Goal: Information Seeking & Learning: Find specific fact

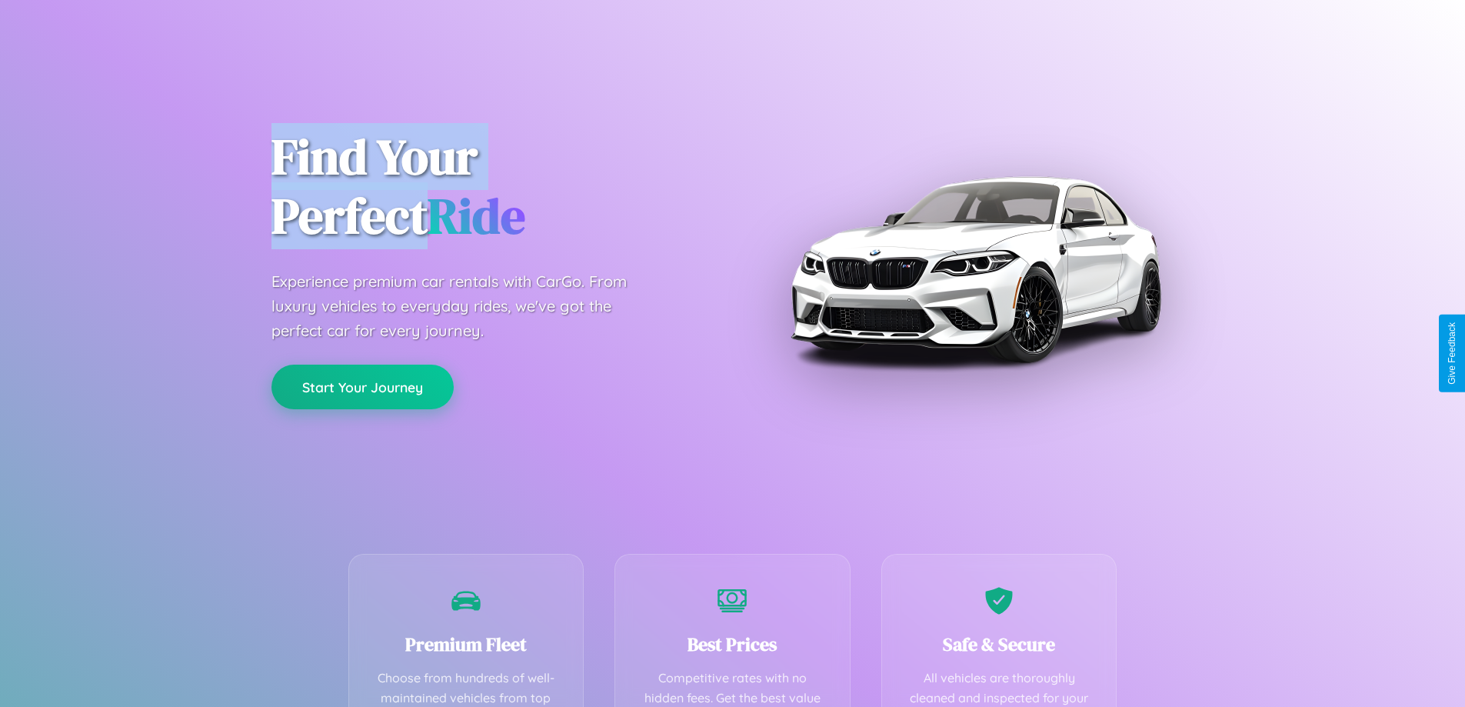
click at [362, 388] on button "Start Your Journey" at bounding box center [362, 387] width 182 height 45
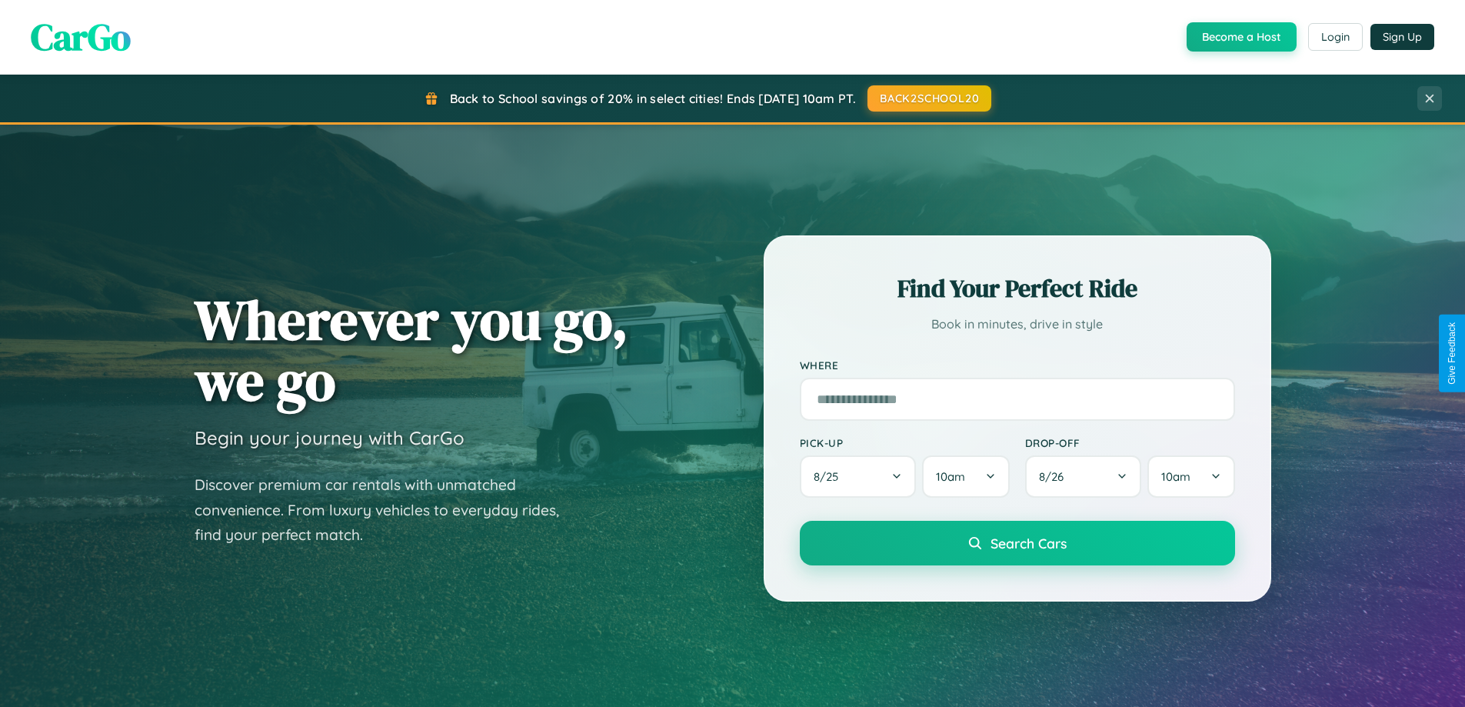
scroll to position [1058, 0]
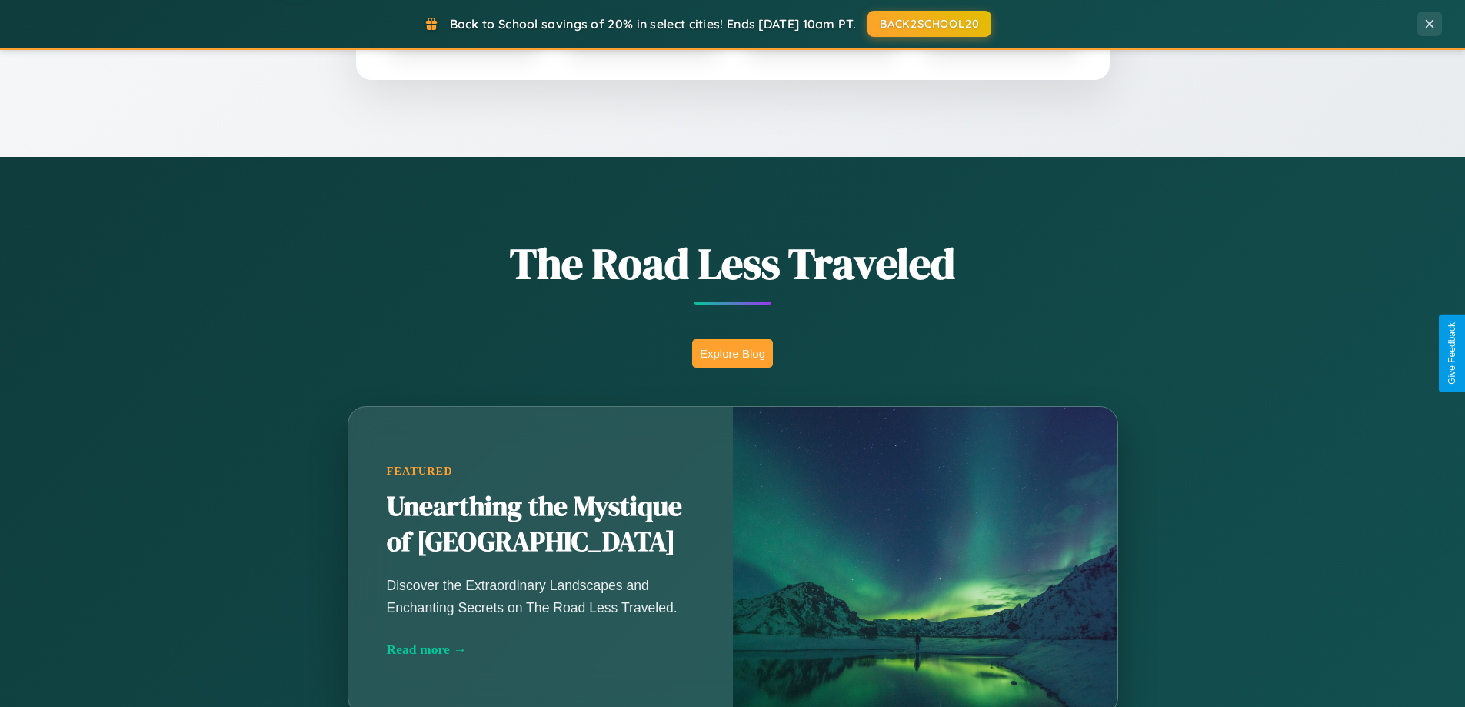
click at [732, 353] on button "Explore Blog" at bounding box center [732, 353] width 81 height 28
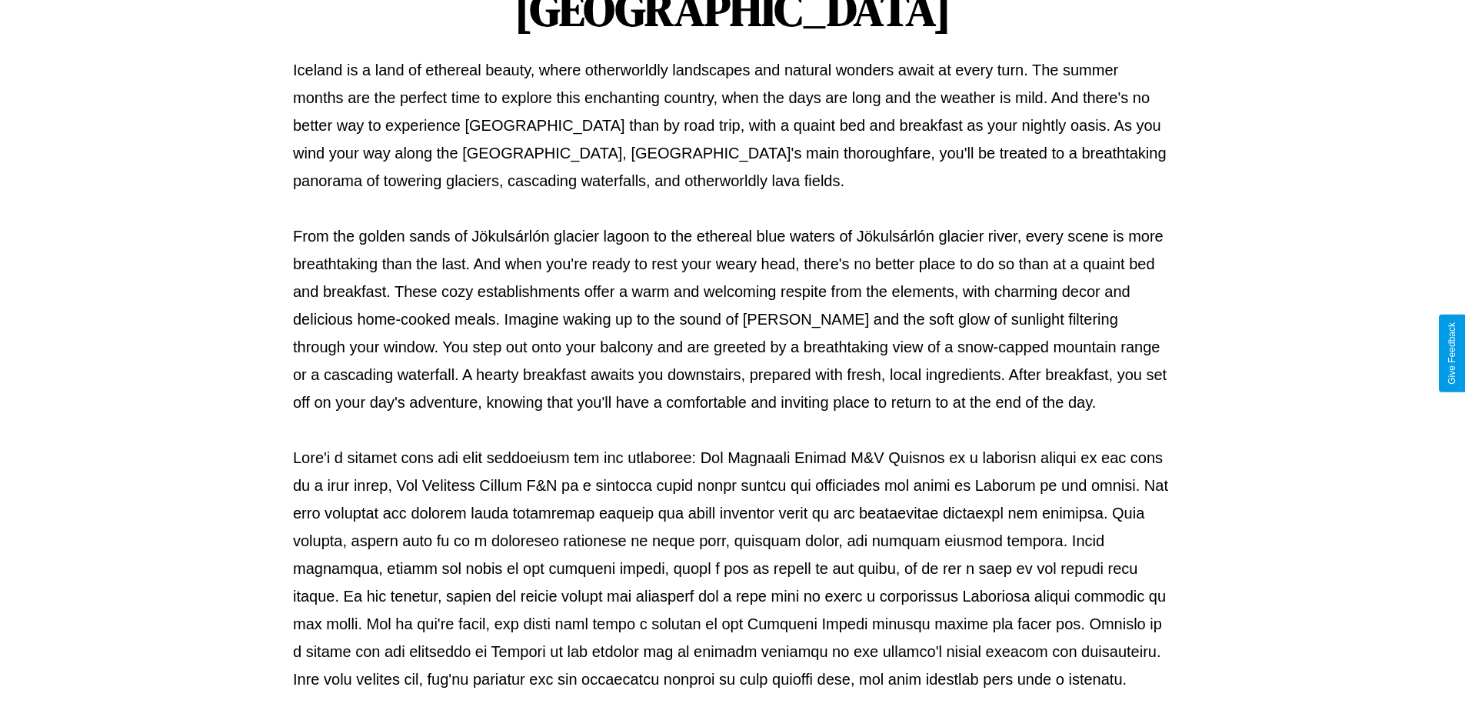
scroll to position [498, 0]
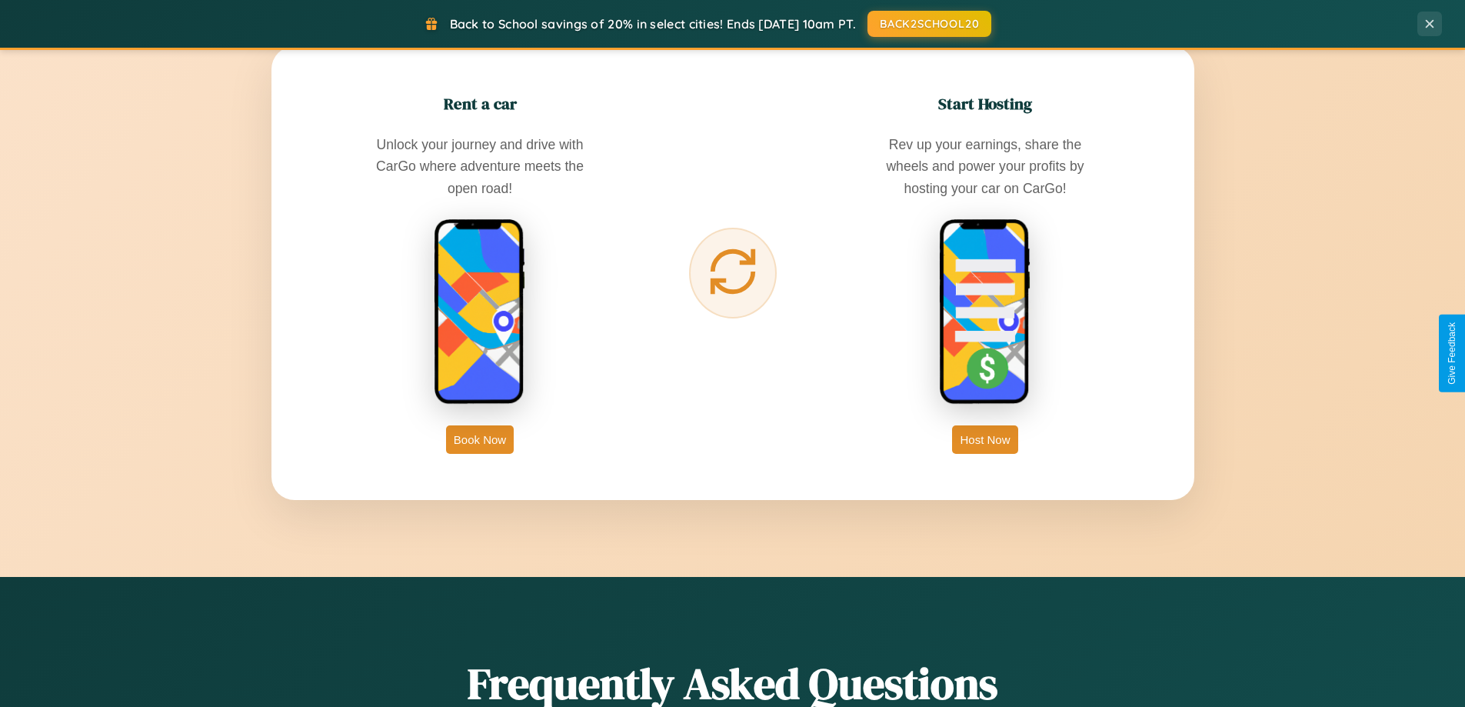
scroll to position [2959, 0]
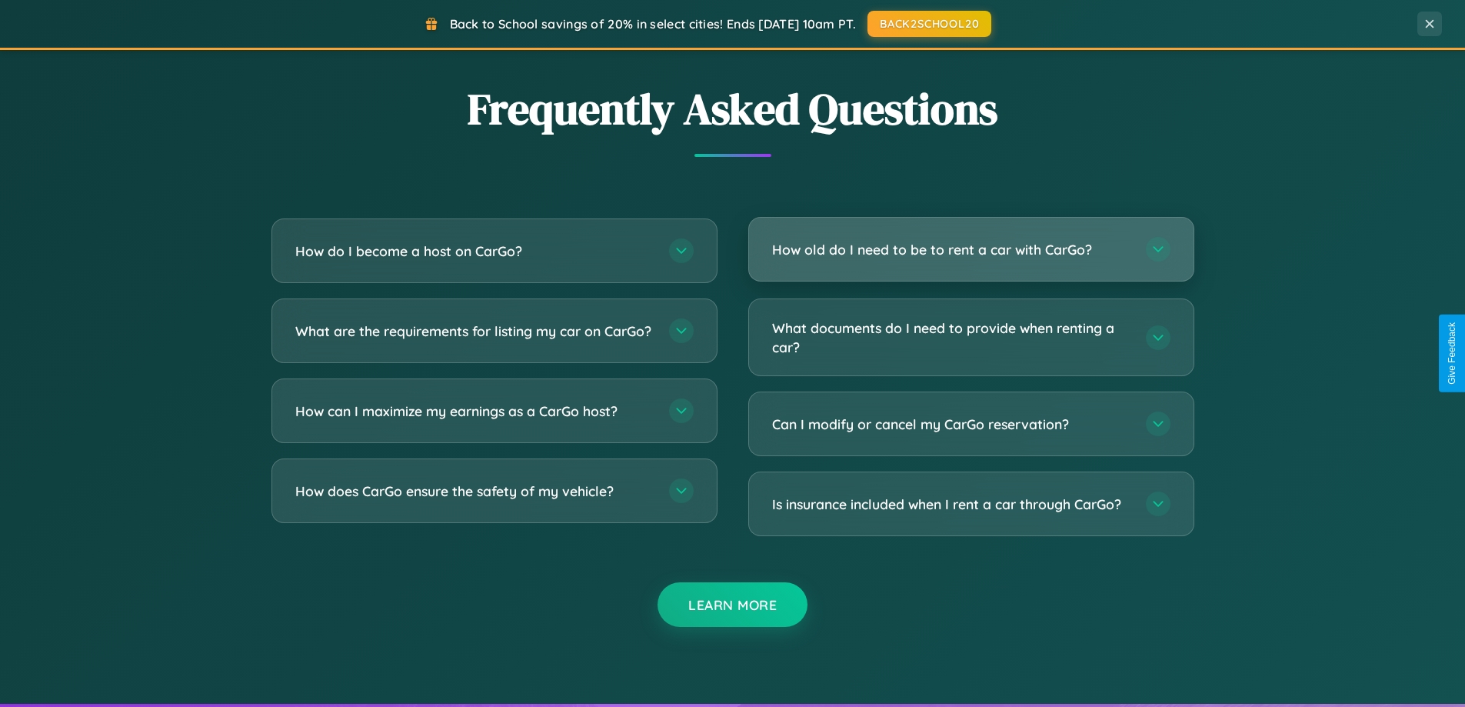
click at [971, 249] on h3 "How old do I need to be to rent a car with CarGo?" at bounding box center [951, 249] width 358 height 19
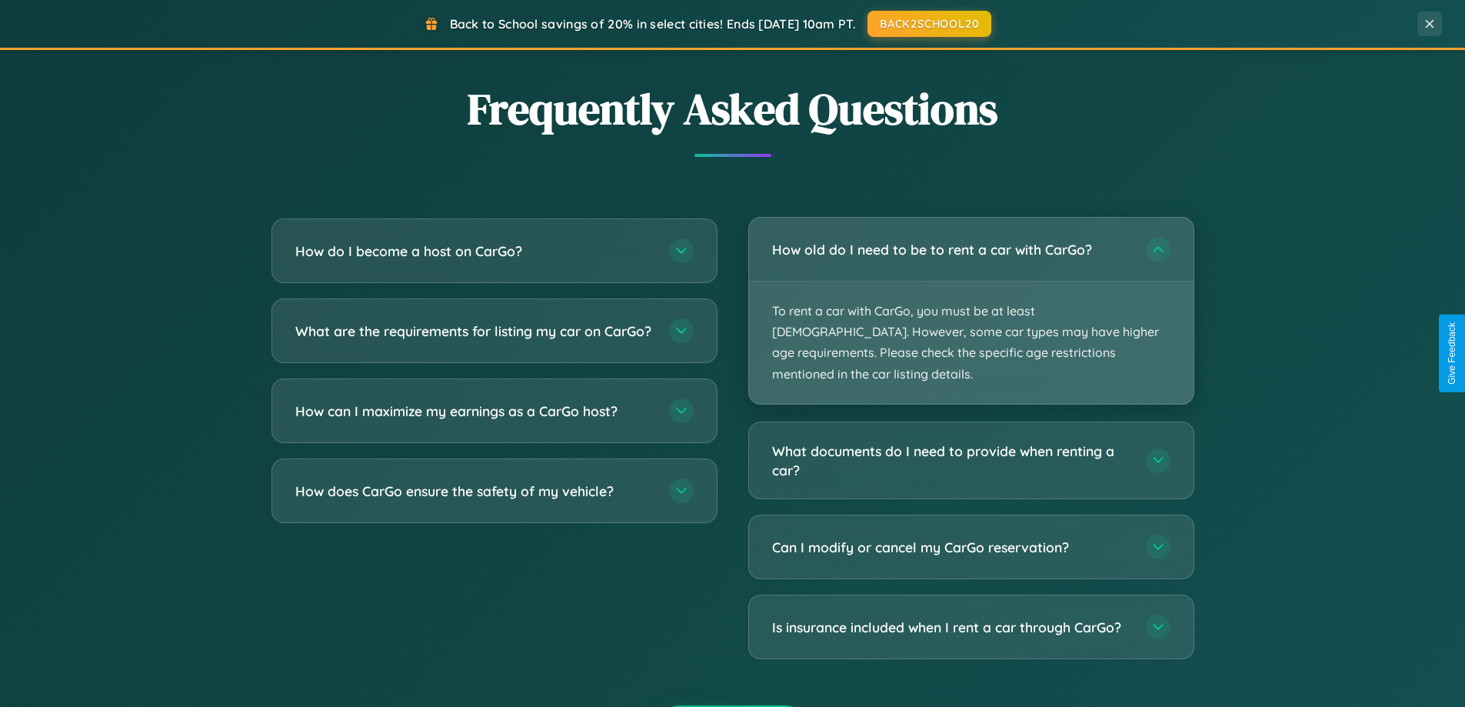
click at [971, 300] on p "To rent a car with CarGo, you must be at least [DEMOGRAPHIC_DATA]. However, som…" at bounding box center [971, 342] width 445 height 122
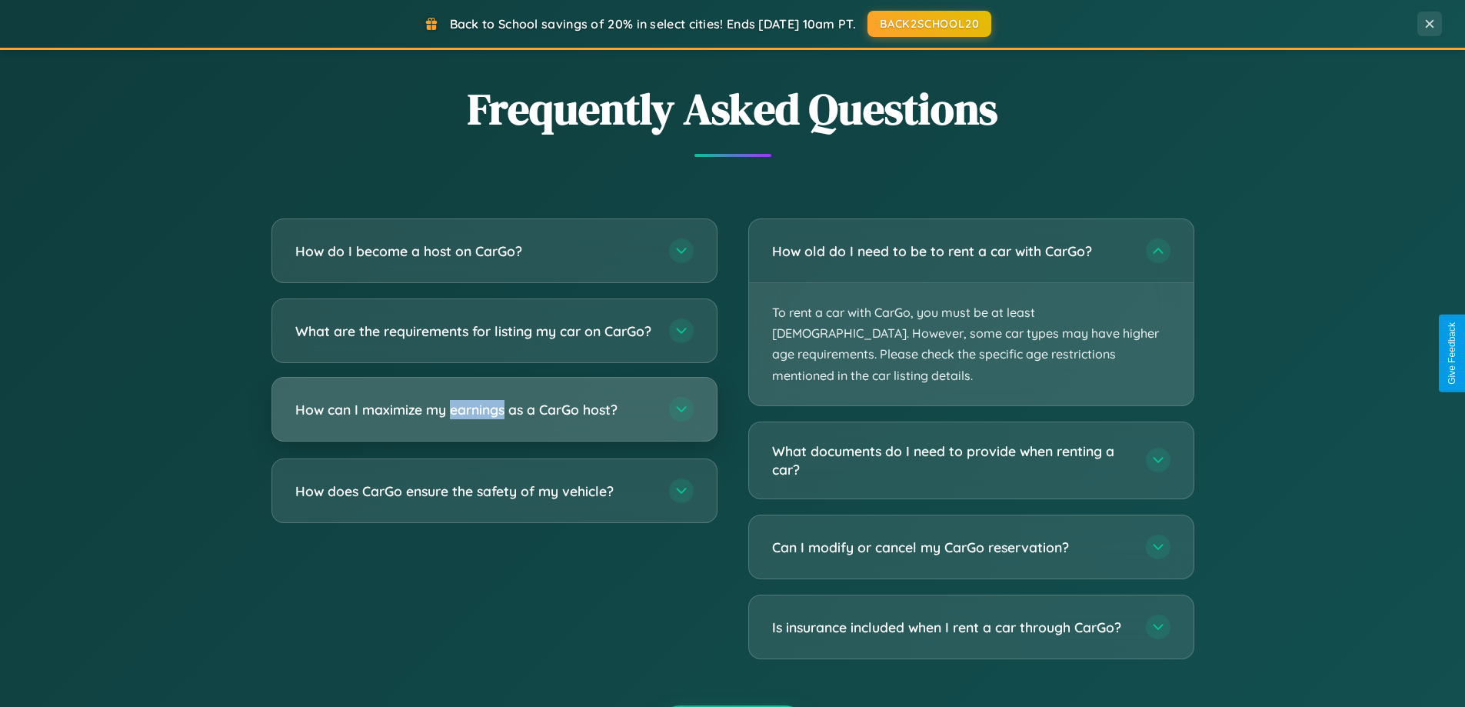
click at [494, 419] on h3 "How can I maximize my earnings as a CarGo host?" at bounding box center [474, 409] width 358 height 19
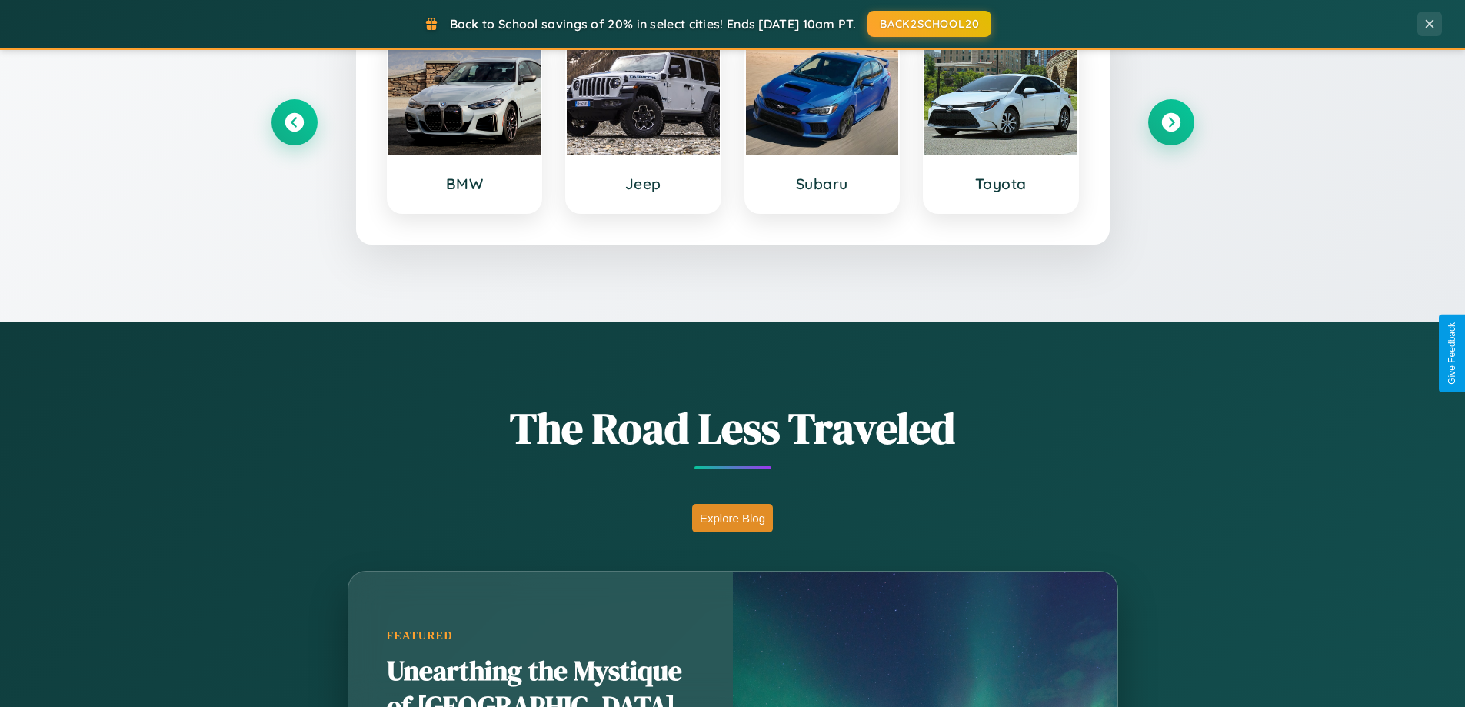
scroll to position [0, 0]
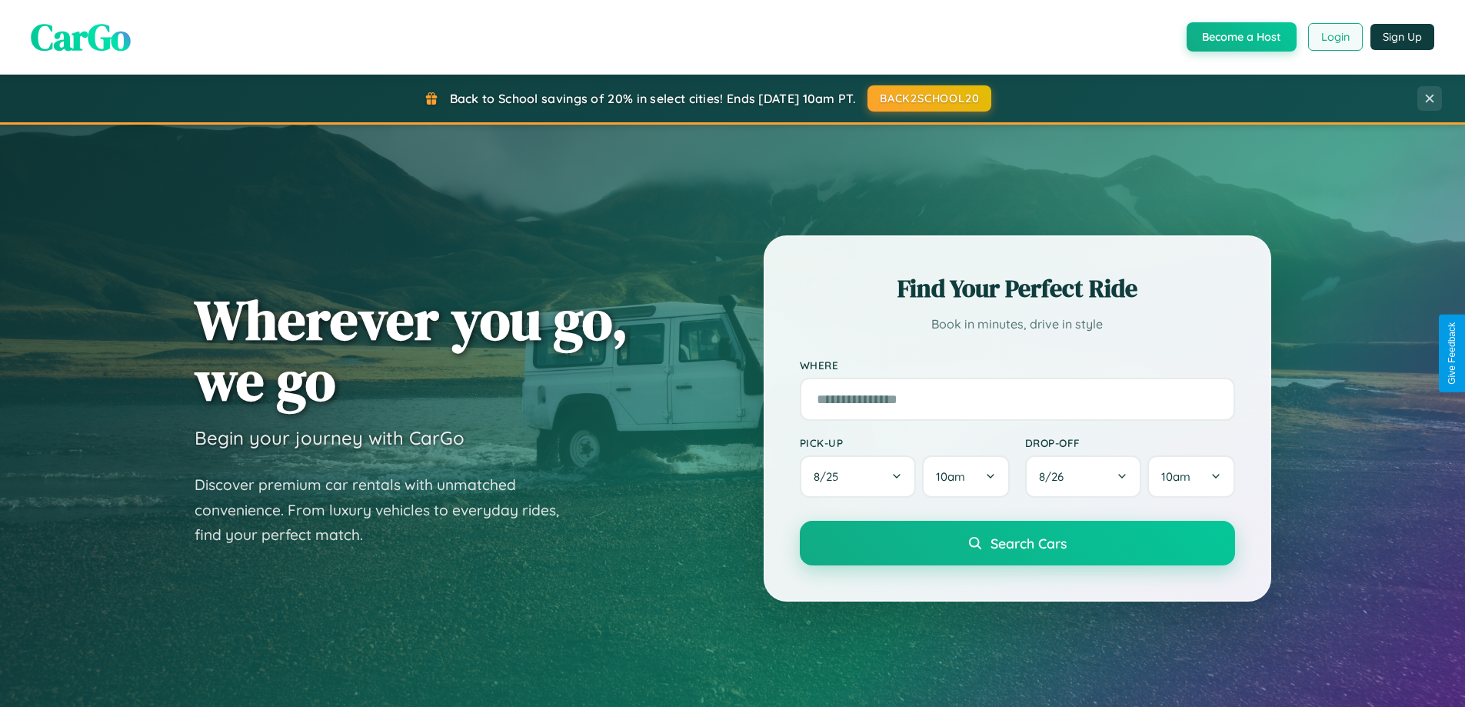
click at [1334, 37] on button "Login" at bounding box center [1335, 37] width 55 height 28
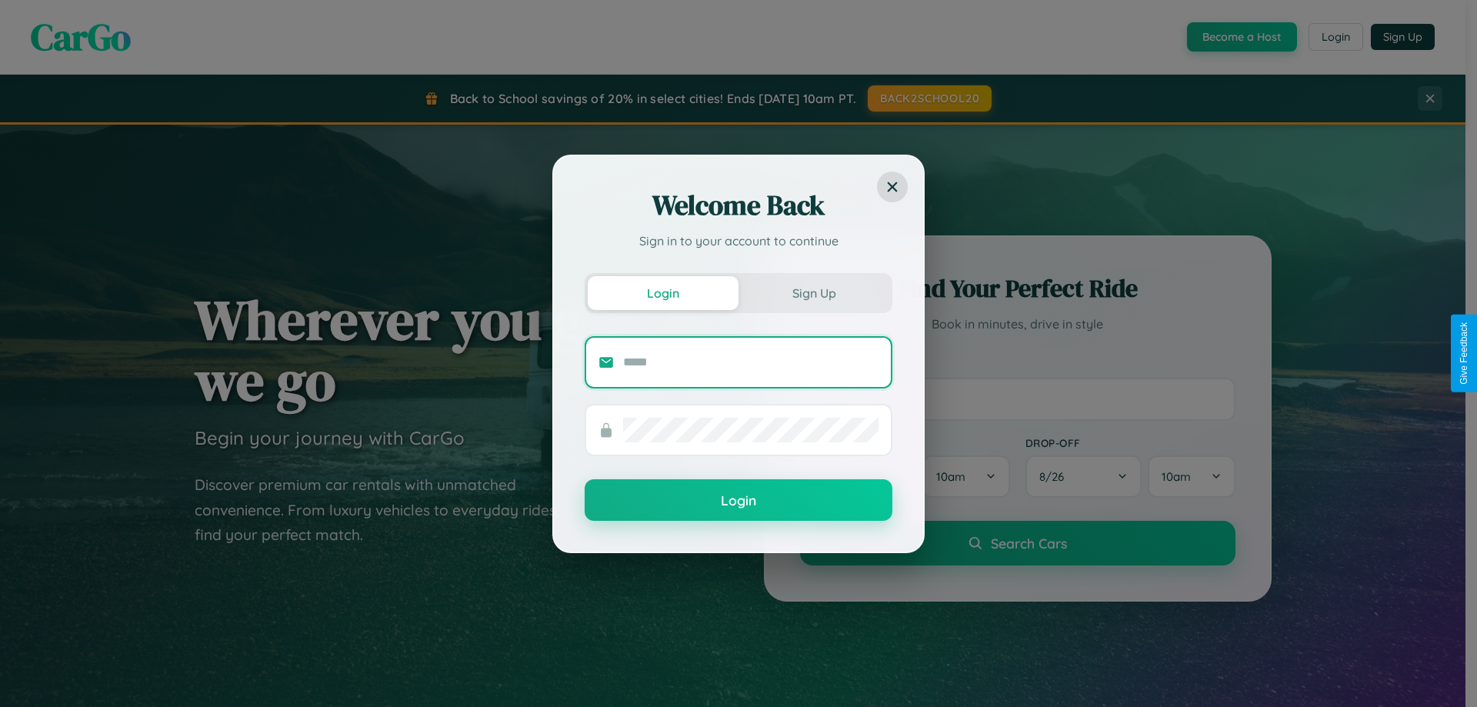
click at [751, 361] on input "text" at bounding box center [750, 362] width 255 height 25
type input "**********"
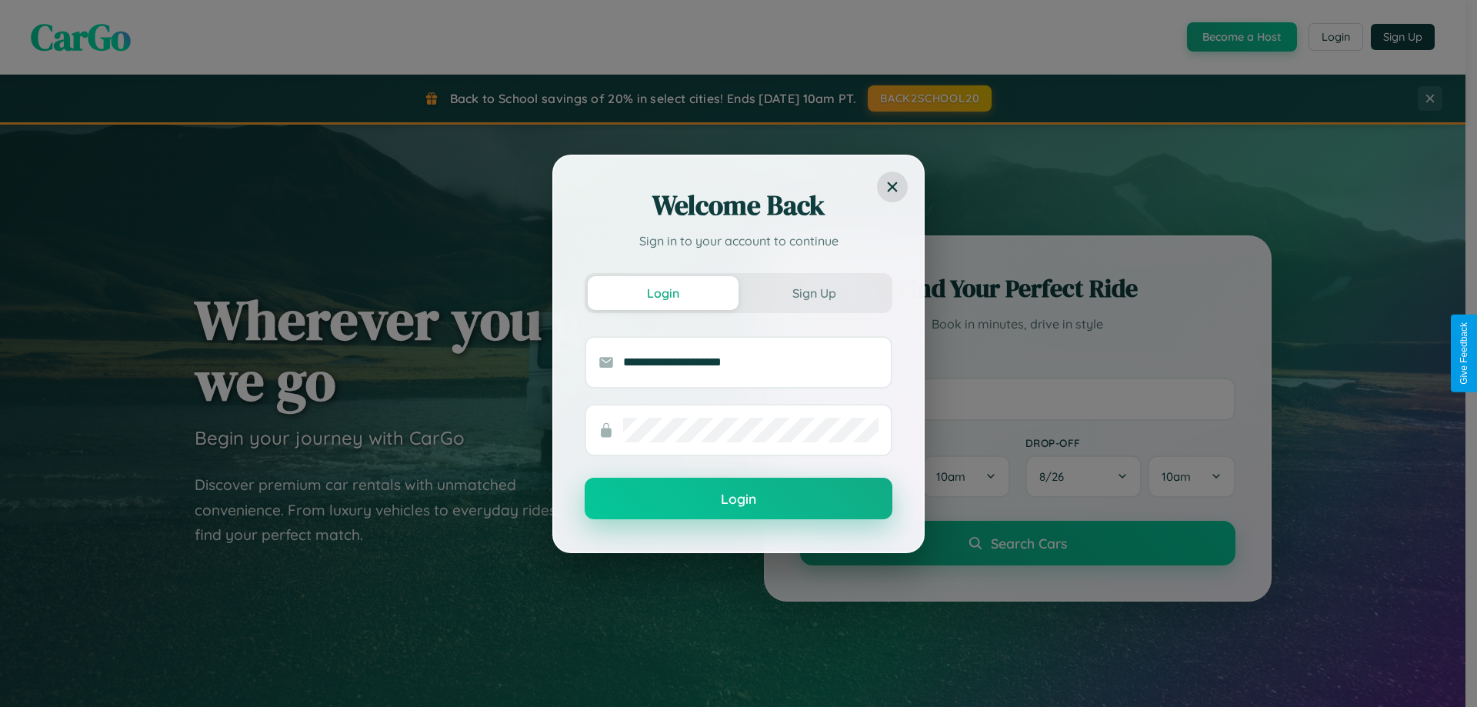
click at [738, 499] on button "Login" at bounding box center [738, 499] width 308 height 42
